Goal: Task Accomplishment & Management: Complete application form

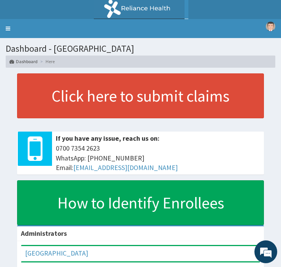
click at [6, 27] on link "Toggle navigation" at bounding box center [8, 28] width 16 height 19
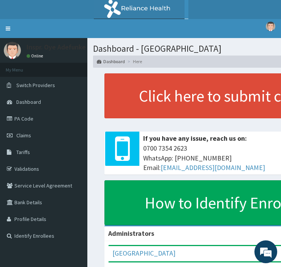
click at [23, 117] on link "PA Code" at bounding box center [43, 118] width 87 height 17
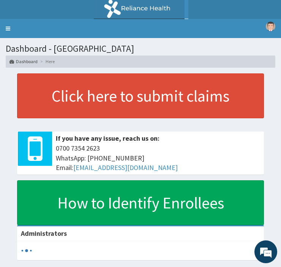
click at [5, 29] on link "Toggle navigation" at bounding box center [8, 28] width 16 height 19
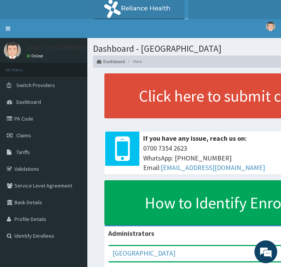
click at [23, 138] on link "Claims" at bounding box center [43, 135] width 87 height 17
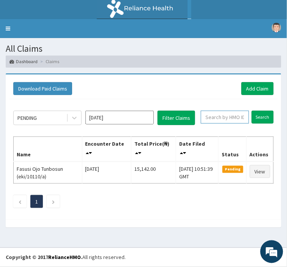
click at [217, 116] on input "text" at bounding box center [225, 117] width 48 height 13
type input "EKI/10022/A"
click at [259, 116] on input "Search" at bounding box center [263, 117] width 22 height 13
click at [252, 86] on link "Add Claim" at bounding box center [258, 88] width 32 height 13
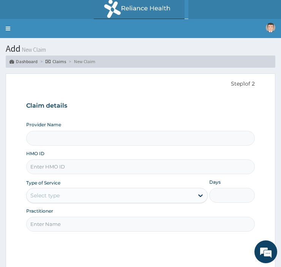
click at [46, 166] on input "HMO ID" at bounding box center [140, 166] width 229 height 15
type input "[GEOGRAPHIC_DATA]"
click at [6, 29] on link "Toggle navigation" at bounding box center [8, 28] width 16 height 19
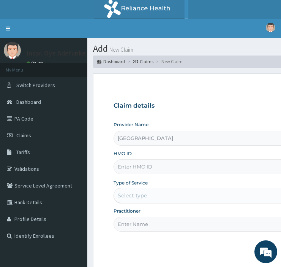
click at [27, 111] on link "PA Code" at bounding box center [43, 118] width 87 height 17
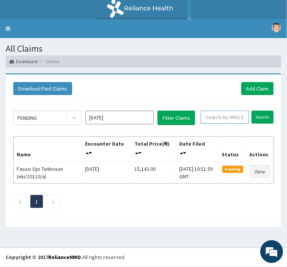
click at [211, 118] on input "text" at bounding box center [225, 117] width 48 height 13
type input "EKI/10043/C"
click at [259, 116] on input "Search" at bounding box center [263, 117] width 22 height 13
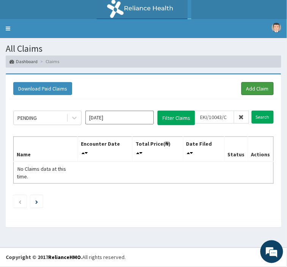
click at [255, 90] on link "Add Claim" at bounding box center [258, 88] width 32 height 13
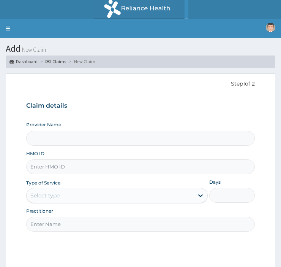
click at [44, 136] on input "Provider Name" at bounding box center [140, 138] width 229 height 15
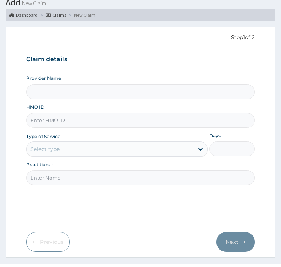
scroll to position [47, 0]
type input "Police Cottage Hospital"
click at [43, 122] on input "HMO ID" at bounding box center [140, 120] width 229 height 15
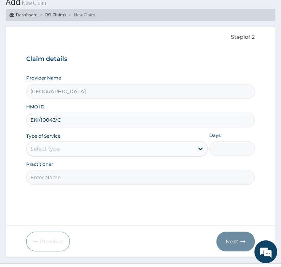
type input "EKI/10043/C"
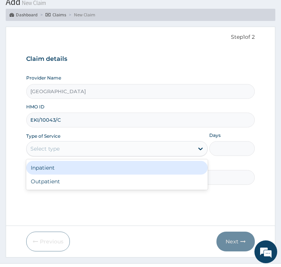
click at [40, 181] on div "Outpatient" at bounding box center [117, 182] width 182 height 14
type input "1"
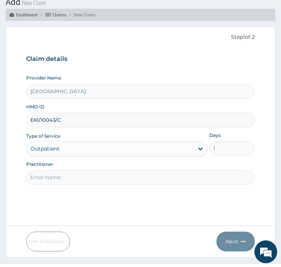
scroll to position [0, 0]
click at [46, 177] on input "Practitioner" at bounding box center [140, 177] width 229 height 15
click at [44, 174] on input "Practitioner" at bounding box center [140, 177] width 229 height 15
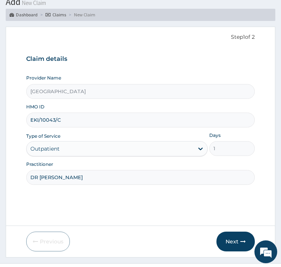
type input "DR OLAKANMI"
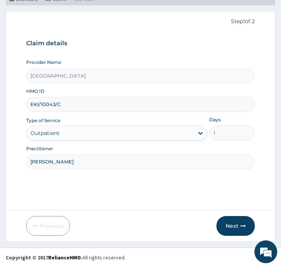
click at [238, 227] on button "Next" at bounding box center [236, 226] width 38 height 20
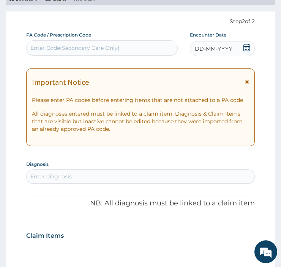
click at [226, 46] on span "DD-MM-YYYY" at bounding box center [214, 49] width 38 height 8
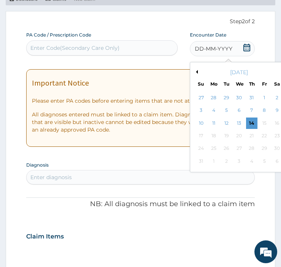
click at [252, 121] on div "14" at bounding box center [251, 122] width 11 height 11
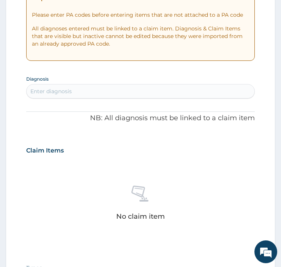
scroll to position [157, 0]
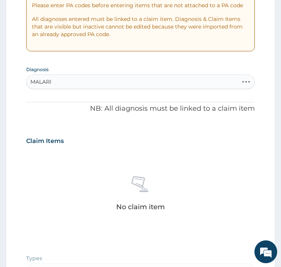
type input "MALARIA"
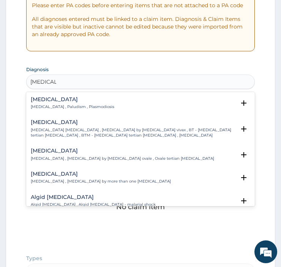
click at [48, 100] on h4 "[MEDICAL_DATA]" at bounding box center [73, 100] width 84 height 6
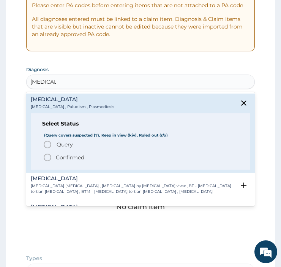
click at [47, 158] on icon "status option filled" at bounding box center [47, 157] width 9 height 9
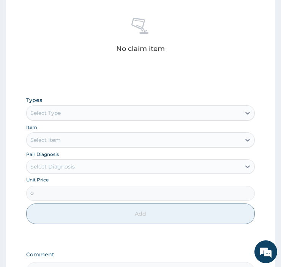
scroll to position [319, 0]
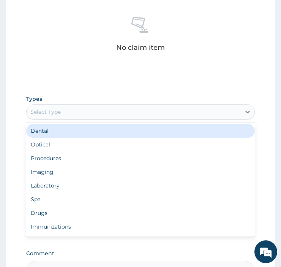
click at [43, 184] on div "Laboratory" at bounding box center [140, 186] width 229 height 14
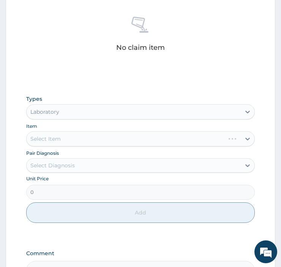
click at [51, 133] on div "Select Item" at bounding box center [140, 138] width 229 height 15
click at [46, 139] on div "Select Item" at bounding box center [140, 138] width 229 height 15
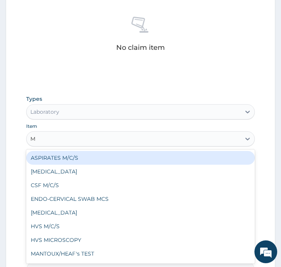
type input "MP"
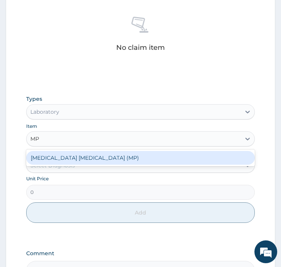
click at [62, 165] on div "MALARIA PARASITE (MP)" at bounding box center [140, 157] width 229 height 17
click at [54, 162] on div "[MEDICAL_DATA] [MEDICAL_DATA] (MP)" at bounding box center [140, 158] width 229 height 14
type input "1400"
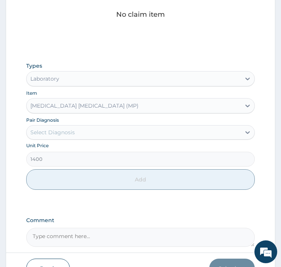
scroll to position [352, 0]
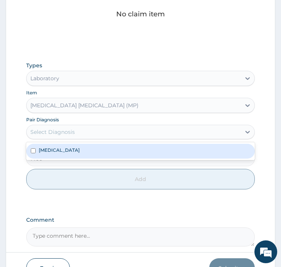
click at [33, 150] on input "checkbox" at bounding box center [33, 150] width 5 height 5
checkbox input "true"
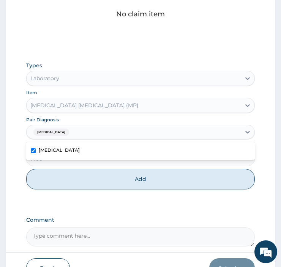
click at [126, 184] on button "Add" at bounding box center [140, 179] width 229 height 21
type input "0"
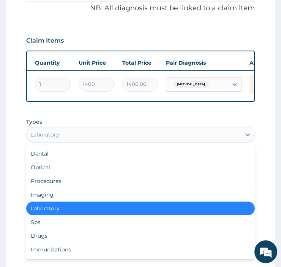
scroll to position [0, 152]
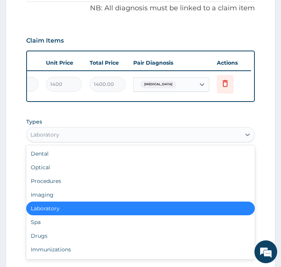
click at [223, 81] on icon at bounding box center [225, 83] width 9 height 9
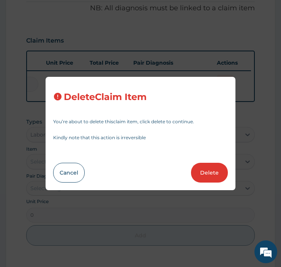
click at [204, 175] on button "Delete" at bounding box center [209, 173] width 37 height 20
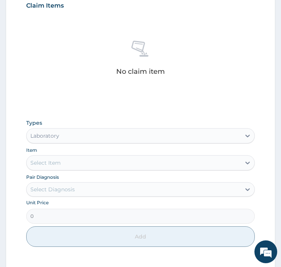
scroll to position [298, 0]
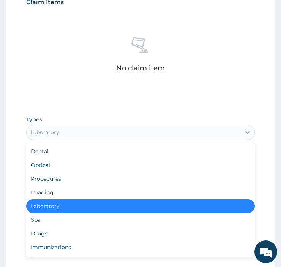
type input "P"
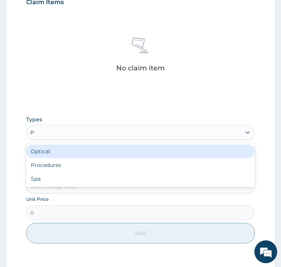
click at [46, 166] on div "Procedures" at bounding box center [140, 165] width 229 height 14
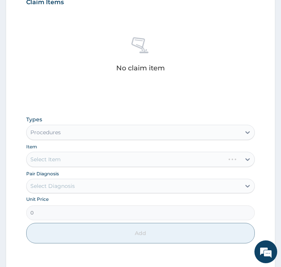
click at [69, 160] on div "Select Item" at bounding box center [140, 159] width 229 height 15
click at [44, 156] on div "Select Item" at bounding box center [140, 159] width 229 height 15
click at [51, 159] on div "Select Item" at bounding box center [140, 159] width 229 height 15
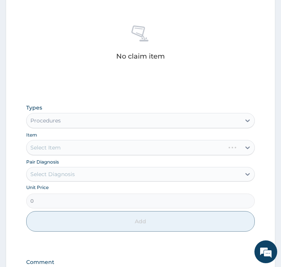
scroll to position [311, 0]
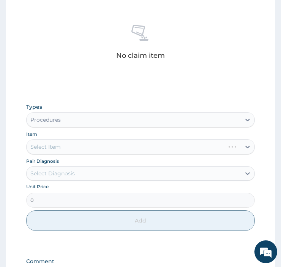
click at [54, 147] on div "Select Item" at bounding box center [140, 146] width 229 height 15
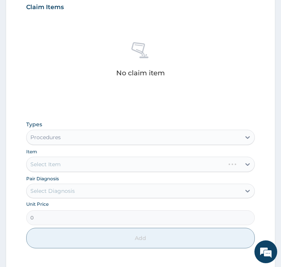
scroll to position [289, 0]
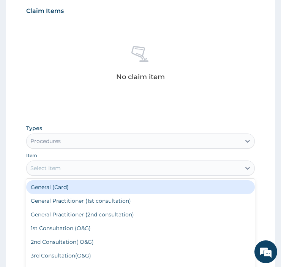
click at [47, 184] on div "General (Card)" at bounding box center [140, 187] width 229 height 14
type input "1500"
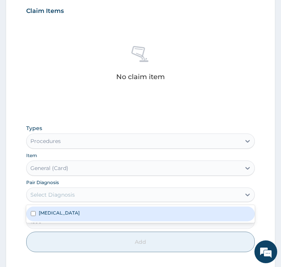
click at [46, 215] on label "Malaria" at bounding box center [59, 213] width 41 height 6
checkbox input "true"
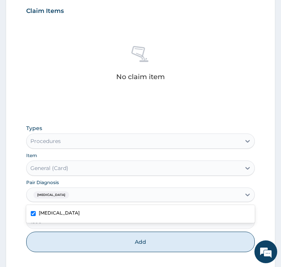
click at [84, 241] on button "Add" at bounding box center [140, 242] width 229 height 21
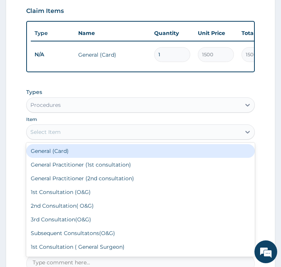
click at [57, 170] on div "General Practitioner (1st consultation)" at bounding box center [140, 165] width 229 height 14
type input "3000"
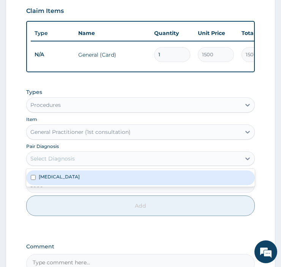
click at [48, 185] on div "Malaria" at bounding box center [140, 177] width 229 height 14
checkbox input "true"
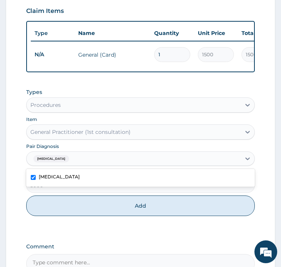
click at [86, 212] on button "Add" at bounding box center [140, 205] width 229 height 21
type input "0"
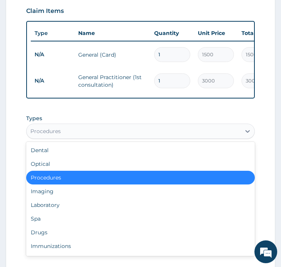
click at [38, 210] on div "Laboratory" at bounding box center [140, 205] width 229 height 14
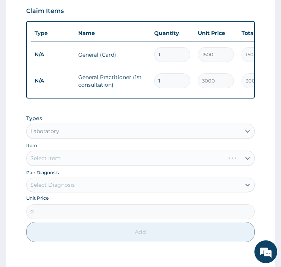
click at [50, 162] on div "Select Item" at bounding box center [140, 158] width 229 height 15
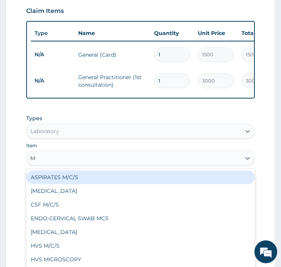
type input "MP"
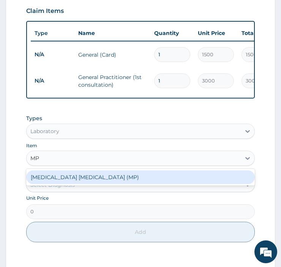
click at [60, 181] on div "MALARIA PARASITE (MP)" at bounding box center [140, 177] width 229 height 14
type input "1400"
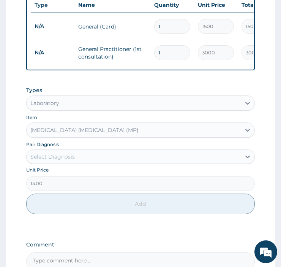
scroll to position [319, 0]
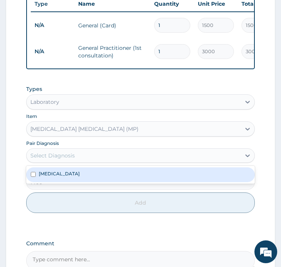
click at [47, 182] on div "Malaria" at bounding box center [140, 174] width 229 height 14
checkbox input "true"
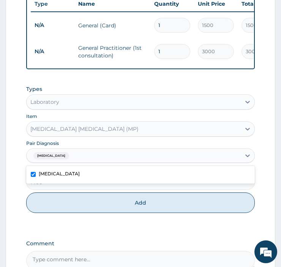
click at [85, 209] on button "Add" at bounding box center [140, 202] width 229 height 21
type input "0"
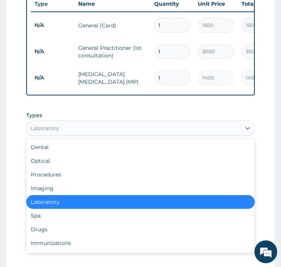
click at [37, 231] on div "Drugs" at bounding box center [140, 229] width 229 height 14
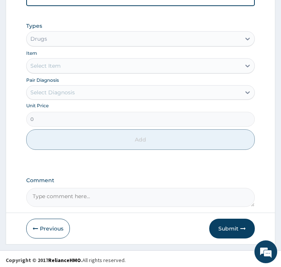
scroll to position [416, 0]
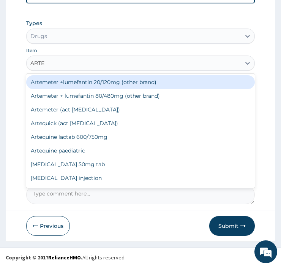
type input "ARTEM"
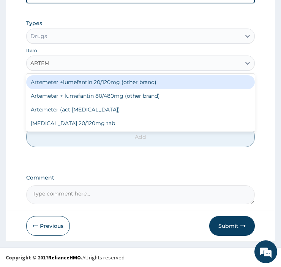
click at [66, 82] on div "Artemeter +lumefantin 20/120mg (other brand)" at bounding box center [140, 82] width 229 height 14
type input "48"
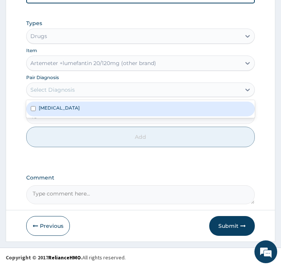
click at [46, 109] on label "Malaria" at bounding box center [59, 108] width 41 height 6
checkbox input "true"
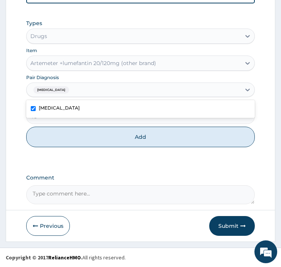
click at [82, 137] on button "Add" at bounding box center [140, 137] width 229 height 21
type input "0"
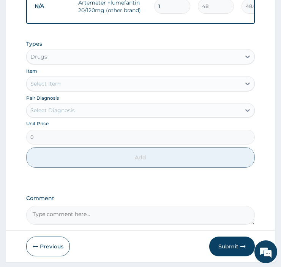
scroll to position [415, 0]
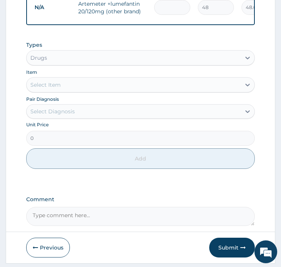
type input "0.00"
type input "6"
type input "288.00"
type input "6"
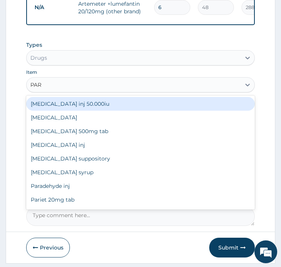
type input "PARA"
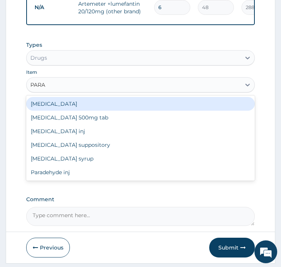
click at [56, 124] on div "Paracetamol 500mg tab" at bounding box center [140, 118] width 229 height 14
type input "10"
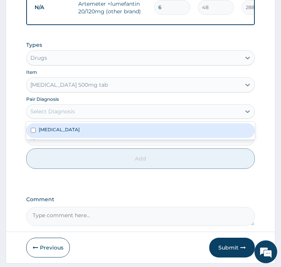
click at [54, 138] on div "Malaria" at bounding box center [140, 130] width 229 height 14
checkbox input "true"
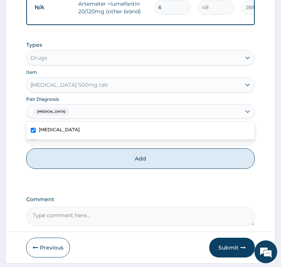
click at [120, 169] on button "Add" at bounding box center [140, 158] width 229 height 21
type input "0"
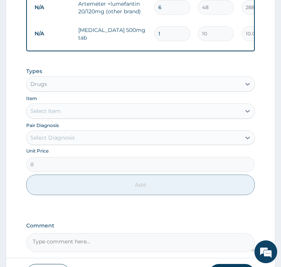
type input "0.00"
type input "3"
type input "30.00"
type input "30"
type input "300.00"
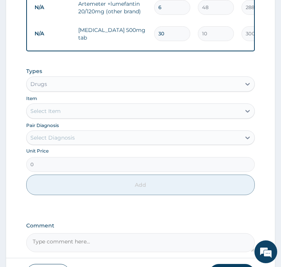
type input "30"
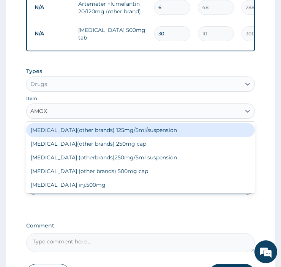
type input "AMOXY"
click at [61, 151] on div "Amoxycillin(other brands) 250mg cap" at bounding box center [140, 144] width 229 height 14
type input "36"
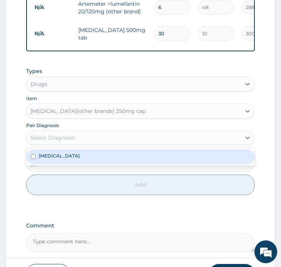
click at [52, 159] on label "Malaria" at bounding box center [59, 155] width 41 height 6
checkbox input "true"
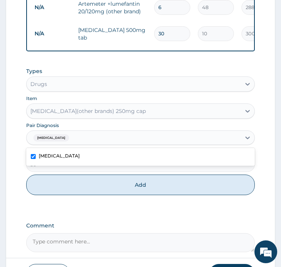
click at [89, 189] on button "Add" at bounding box center [140, 185] width 229 height 21
type input "0"
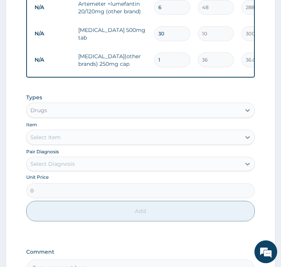
type input "15"
type input "540.00"
type input "15"
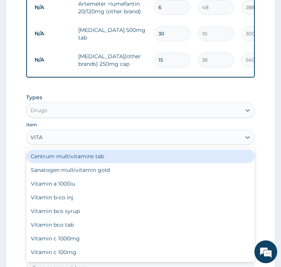
type input "VITAM"
click at [49, 232] on div "Vitamin bco tab" at bounding box center [140, 225] width 229 height 14
type input "10"
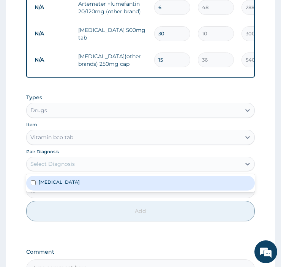
click at [49, 185] on label "Malaria" at bounding box center [59, 182] width 41 height 6
checkbox input "true"
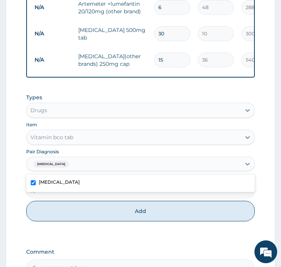
click at [67, 218] on button "Add" at bounding box center [140, 211] width 229 height 21
type input "0"
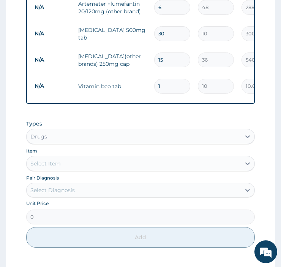
type input "0.00"
type input "5"
type input "50.00"
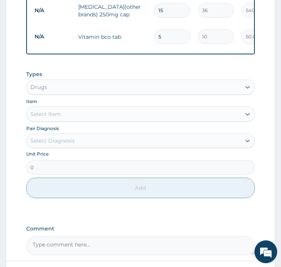
scroll to position [522, 0]
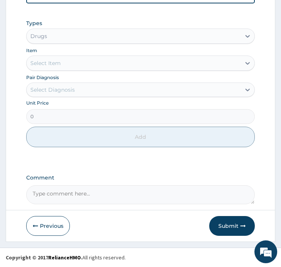
type input "5"
click at [59, 193] on textarea "Comment" at bounding box center [140, 194] width 229 height 19
type textarea "FEVER X 1/7 & HEADACHE X 1/7"
click at [227, 223] on button "Submit" at bounding box center [233, 226] width 46 height 20
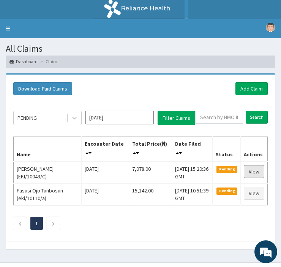
click at [258, 171] on link "View" at bounding box center [254, 171] width 21 height 13
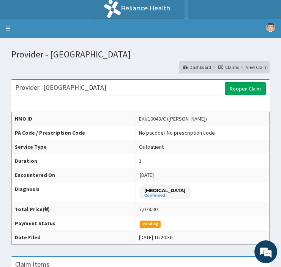
click at [8, 29] on link "Toggle navigation" at bounding box center [8, 28] width 16 height 19
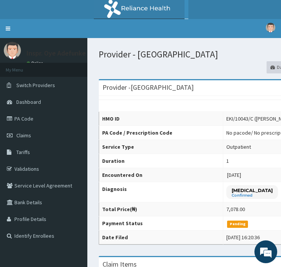
click at [24, 117] on link "PA Code" at bounding box center [43, 118] width 87 height 17
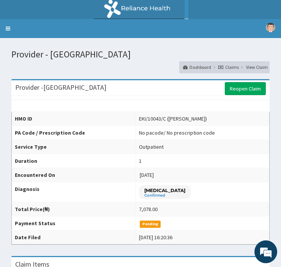
click at [6, 27] on link "Toggle navigation" at bounding box center [8, 28] width 16 height 19
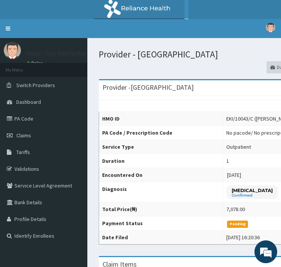
click at [21, 116] on link "PA Code" at bounding box center [43, 118] width 87 height 17
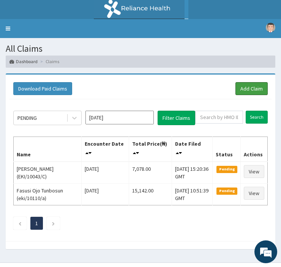
click at [256, 88] on link "Add Claim" at bounding box center [252, 88] width 32 height 13
click at [212, 118] on input "text" at bounding box center [219, 117] width 48 height 13
type input "EKI/10053/A"
click at [256, 113] on input "Search" at bounding box center [257, 117] width 22 height 13
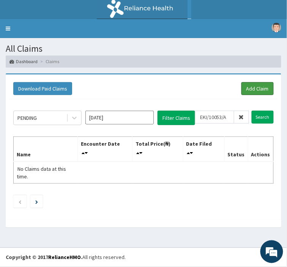
click at [258, 85] on link "Add Claim" at bounding box center [258, 88] width 32 height 13
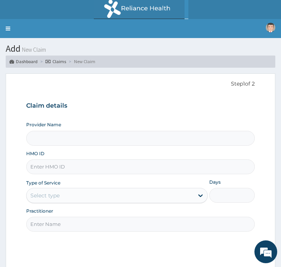
click at [67, 140] on input "Provider Name" at bounding box center [140, 138] width 229 height 15
click at [63, 164] on input "HMO ID" at bounding box center [140, 166] width 229 height 15
type input "Police Cottage Hospital"
type input "EKI/10053/A"
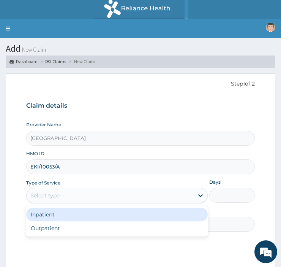
click at [119, 193] on div "Select type" at bounding box center [110, 195] width 167 height 12
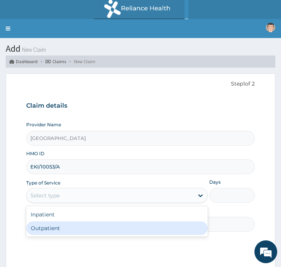
click at [67, 232] on div "Outpatient" at bounding box center [117, 228] width 182 height 14
type input "1"
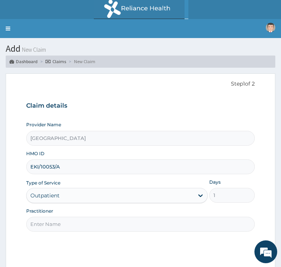
click at [80, 221] on input "Practitioner" at bounding box center [140, 224] width 229 height 15
click at [88, 226] on input "Practitioner" at bounding box center [140, 224] width 229 height 15
type input "DR OLAKANMI"
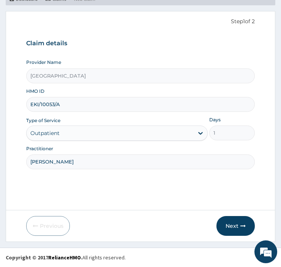
click at [238, 225] on button "Next" at bounding box center [236, 226] width 38 height 20
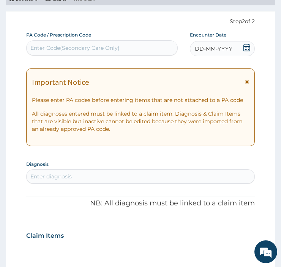
click at [214, 46] on span "DD-MM-YYYY" at bounding box center [214, 49] width 38 height 8
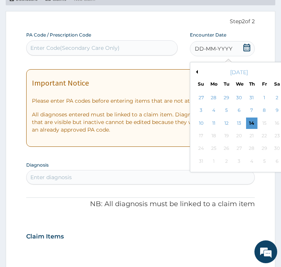
click at [249, 121] on div "14" at bounding box center [251, 122] width 11 height 11
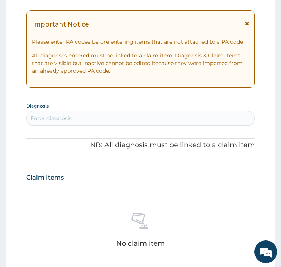
scroll to position [123, 0]
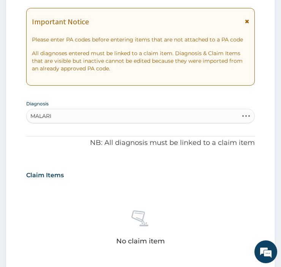
type input "MALARIA"
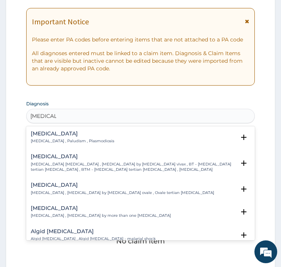
click at [127, 140] on div "Malaria Malaria , Paludism , Plasmodiosis" at bounding box center [141, 137] width 220 height 13
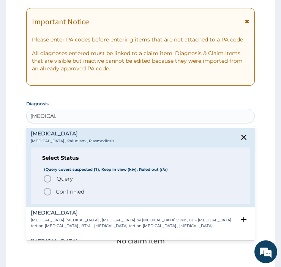
click at [84, 191] on p "Confirmed" at bounding box center [70, 192] width 29 height 8
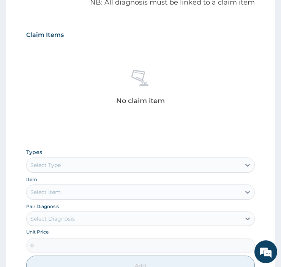
scroll to position [270, 0]
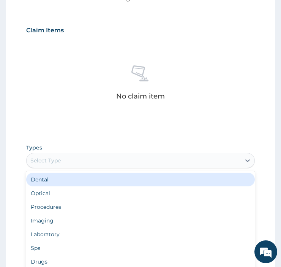
click at [54, 208] on div "Procedures" at bounding box center [140, 207] width 229 height 14
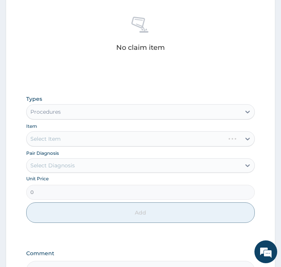
scroll to position [320, 0]
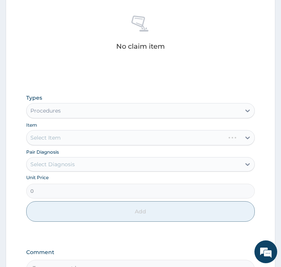
click at [157, 140] on div "Select Item" at bounding box center [140, 137] width 229 height 15
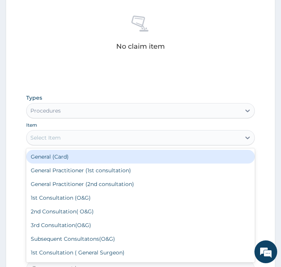
click at [95, 158] on div "General (Card)" at bounding box center [140, 157] width 229 height 14
type input "1500"
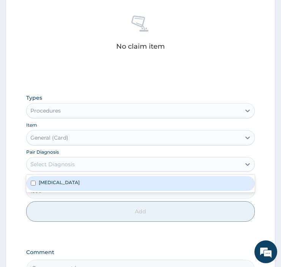
click at [127, 187] on div "Malaria" at bounding box center [140, 183] width 229 height 14
checkbox input "true"
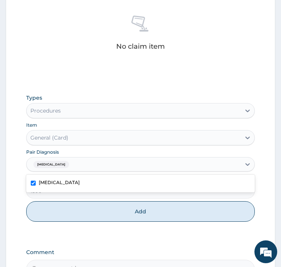
click at [143, 214] on button "Add" at bounding box center [140, 211] width 229 height 21
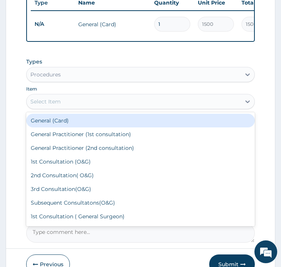
click at [118, 140] on div "General Practitioner (1st consultation)" at bounding box center [140, 134] width 229 height 14
type input "3000"
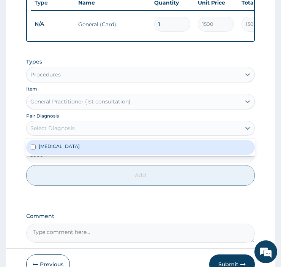
click at [145, 154] on div "Malaria" at bounding box center [140, 147] width 229 height 14
checkbox input "true"
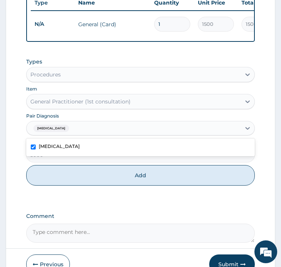
click at [163, 186] on button "Add" at bounding box center [140, 175] width 229 height 21
type input "0"
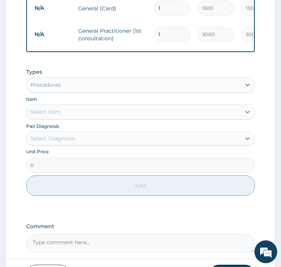
scroll to position [339, 0]
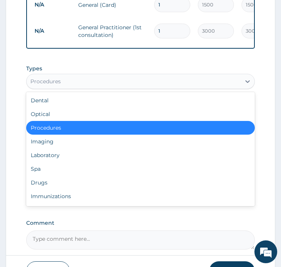
click at [52, 160] on div "Laboratory" at bounding box center [140, 155] width 229 height 14
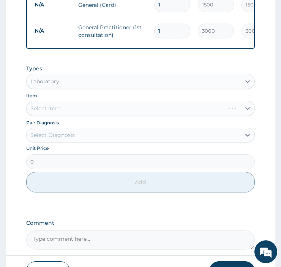
click at [171, 116] on div "Select Item" at bounding box center [140, 108] width 229 height 15
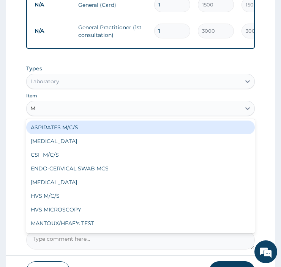
type input "MP"
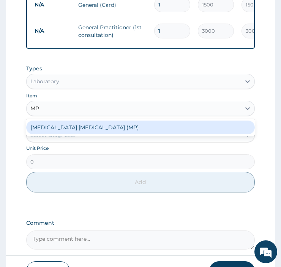
click at [157, 133] on div "MALARIA PARASITE (MP)" at bounding box center [140, 128] width 229 height 14
type input "1400"
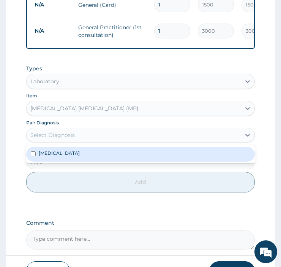
click at [151, 161] on div "Malaria" at bounding box center [140, 154] width 229 height 14
checkbox input "true"
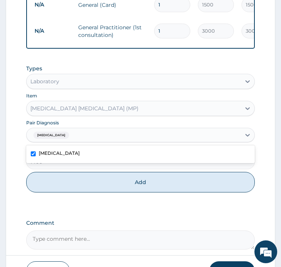
click at [159, 189] on button "Add" at bounding box center [140, 182] width 229 height 21
type input "0"
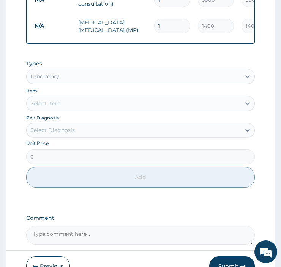
scroll to position [372, 0]
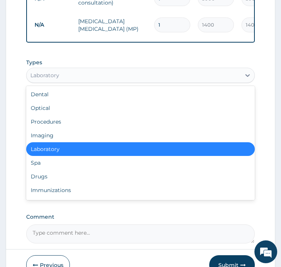
click at [74, 178] on div "Drugs" at bounding box center [140, 177] width 229 height 14
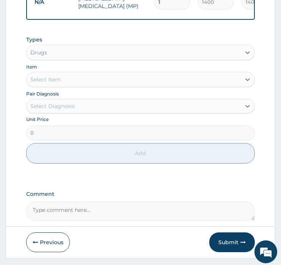
scroll to position [397, 0]
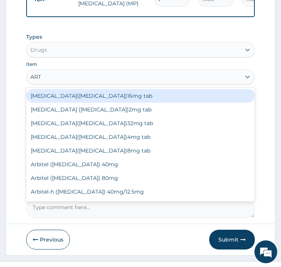
type input "ARTE"
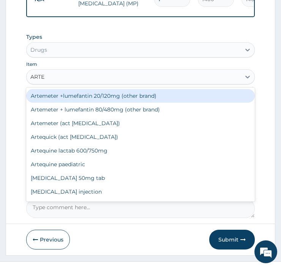
click at [132, 116] on div "Artemeter + lumefantin 80/480mg (other brand)" at bounding box center [140, 110] width 229 height 14
type input "192"
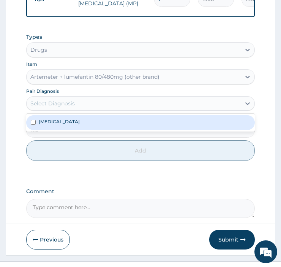
click at [161, 130] on div "Malaria" at bounding box center [140, 122] width 229 height 14
checkbox input "true"
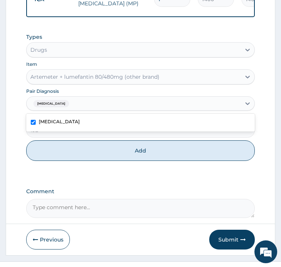
click at [159, 161] on button "Add" at bounding box center [140, 150] width 229 height 21
type input "0"
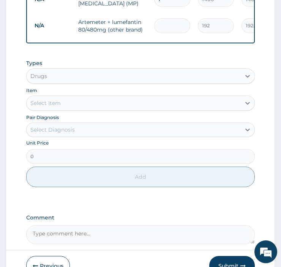
type input "0.00"
type input "6"
type input "1152.00"
type input "6"
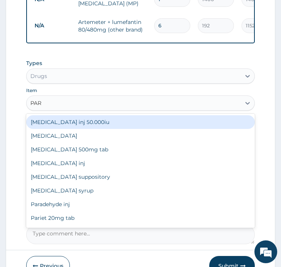
type input "PARA"
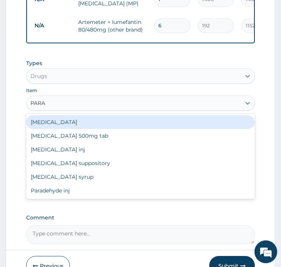
click at [84, 139] on div "Paracetamol 500mg tab" at bounding box center [140, 136] width 229 height 14
type input "10"
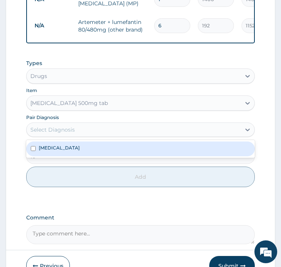
click at [135, 156] on div "Malaria" at bounding box center [140, 148] width 229 height 14
checkbox input "true"
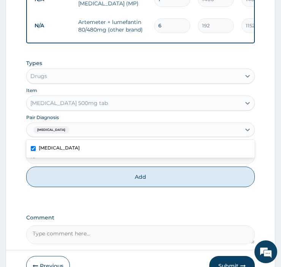
click at [153, 187] on button "Add" at bounding box center [140, 177] width 229 height 21
type input "0"
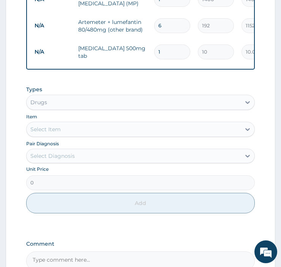
type input "0.00"
type input "3"
type input "30.00"
type input "30"
type input "300.00"
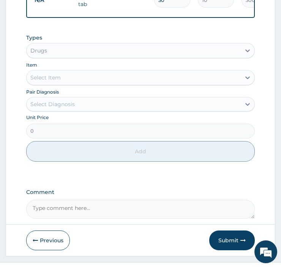
scroll to position [470, 0]
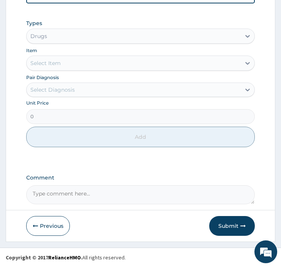
type input "30"
click at [123, 193] on textarea "Comment" at bounding box center [140, 194] width 229 height 19
click at [100, 193] on textarea "Comment" at bounding box center [140, 194] width 229 height 19
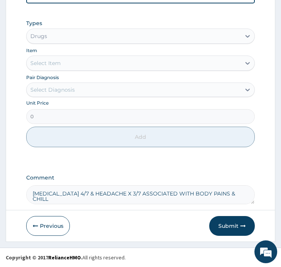
type textarea "FEVER X 4/7 & HEADACHE X 3/7 ASSOCIATED WITH BODY PAINS & CHILLS"
click at [229, 224] on button "Submit" at bounding box center [233, 226] width 46 height 20
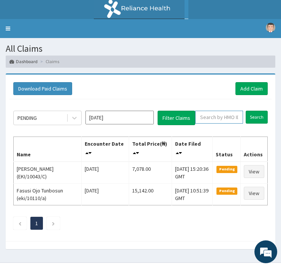
click at [221, 114] on input "text" at bounding box center [219, 117] width 48 height 13
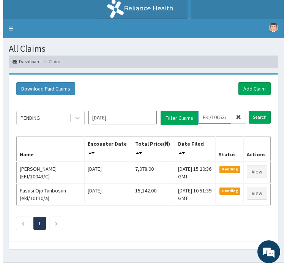
scroll to position [0, 3]
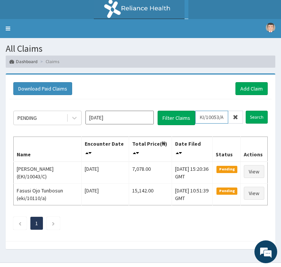
type input "EKI/10053/A"
click at [250, 112] on input "Search" at bounding box center [257, 117] width 22 height 13
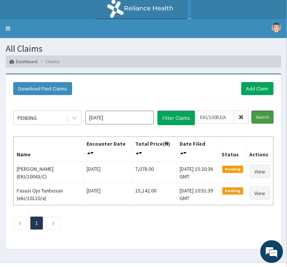
scroll to position [0, 0]
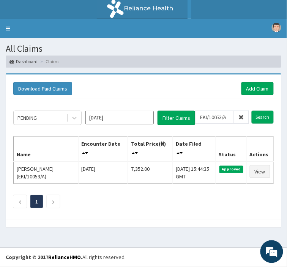
click at [8, 27] on link "Toggle navigation" at bounding box center [8, 28] width 16 height 19
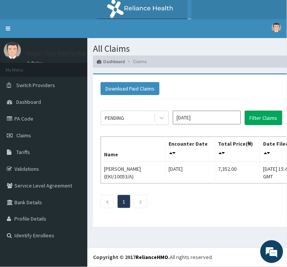
click at [20, 118] on link "PA Code" at bounding box center [43, 118] width 87 height 17
